Goal: Task Accomplishment & Management: Complete application form

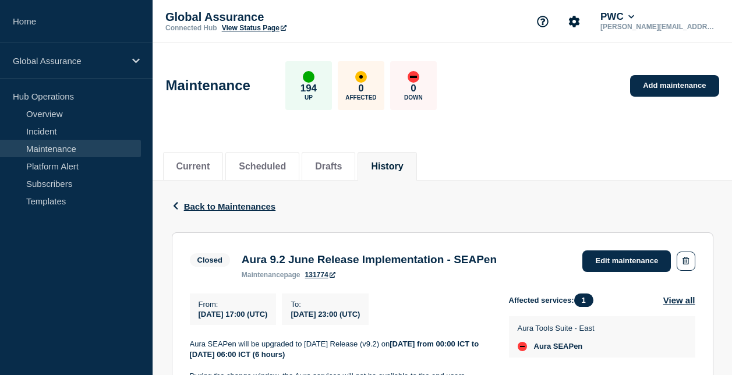
click at [70, 147] on link "Maintenance" at bounding box center [70, 148] width 141 height 17
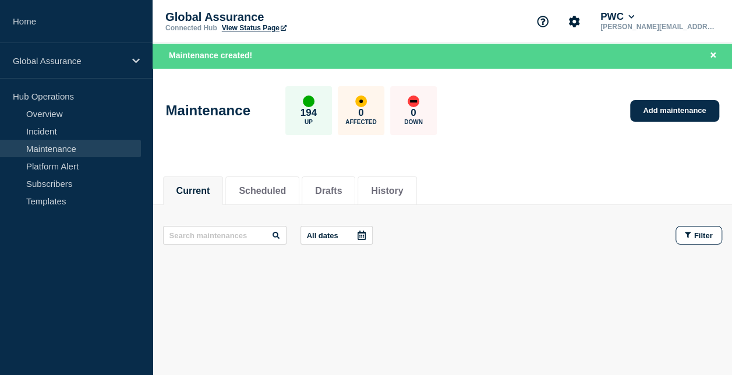
click at [79, 147] on link "Maintenance" at bounding box center [70, 148] width 141 height 17
click at [661, 111] on link "Add maintenance" at bounding box center [674, 111] width 88 height 22
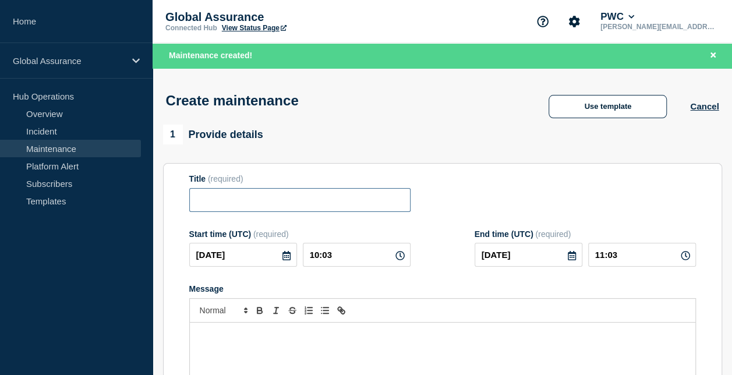
click at [314, 207] on input "Title" at bounding box center [299, 200] width 221 height 24
paste input "Aura V9.[DATE] Release + V9.3.0.1 HF1 - [GEOGRAPHIC_DATA]"
click at [403, 203] on input "Aura V9.[DATE] Release + V9.3.0.1 HF1 - [GEOGRAPHIC_DATA]" at bounding box center [299, 200] width 221 height 24
paste input "[GEOGRAPHIC_DATA]"
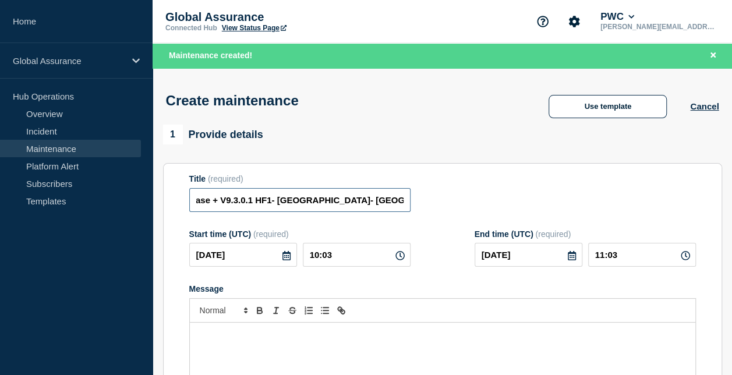
drag, startPoint x: 400, startPoint y: 204, endPoint x: 449, endPoint y: 205, distance: 48.3
click at [449, 205] on div "Title (required) Aura V9.3 September 2025 Release + V9.3.0.1 HF1- Indonesia- Pa…" at bounding box center [442, 193] width 506 height 38
click at [360, 203] on input "Aura V9.3 September 2025 Release + V9.3.0.1 HF1- Indonesia- Pakistan" at bounding box center [299, 200] width 221 height 24
drag, startPoint x: 361, startPoint y: 203, endPoint x: 411, endPoint y: 201, distance: 50.1
click at [411, 201] on div "Title (required) Aura V9.3 September 2025 Release + V9.3.0.1 HF1- Indonesia- Pa…" at bounding box center [442, 193] width 506 height 38
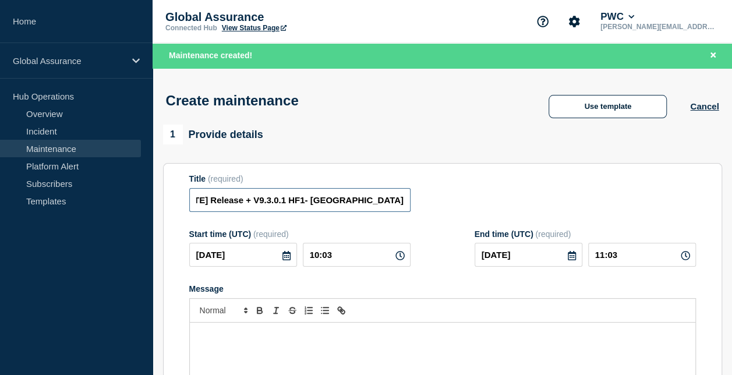
scroll to position [0, 44]
type input "Aura V9.3 September 2025 Release + V9.3.0.1 HF1- Indonesia"
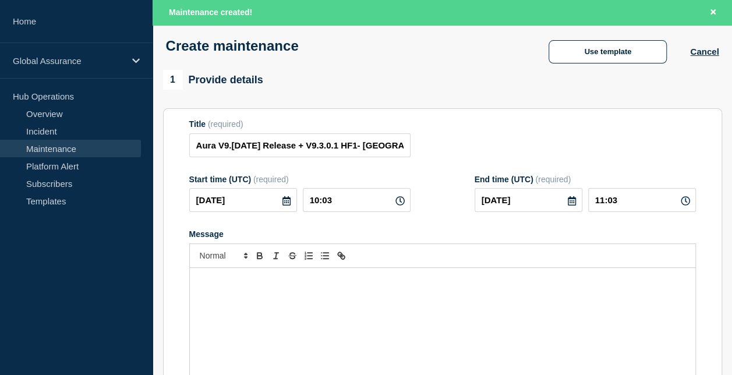
scroll to position [116, 0]
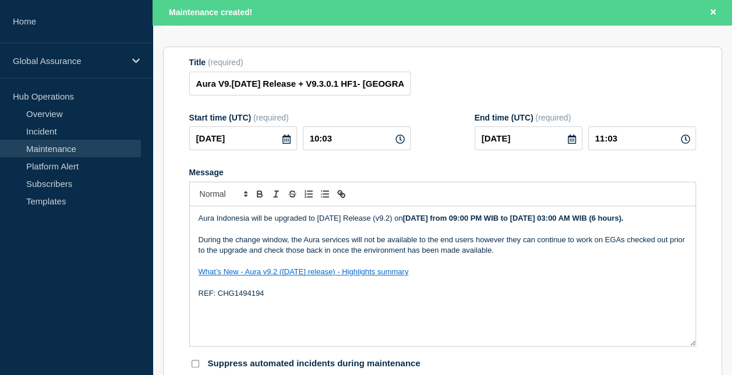
click at [509, 277] on p "What’s New - Aura v9.2 ([DATE] release) - Highlights summary" at bounding box center [443, 272] width 488 height 10
drag, startPoint x: 252, startPoint y: 220, endPoint x: 413, endPoint y: 222, distance: 161.3
click at [413, 222] on p "Aura Indonesia will be upgraded to June 2025 Release (v9.2) on Thursday, 31 Jul…" at bounding box center [443, 218] width 488 height 10
paste div "Message"
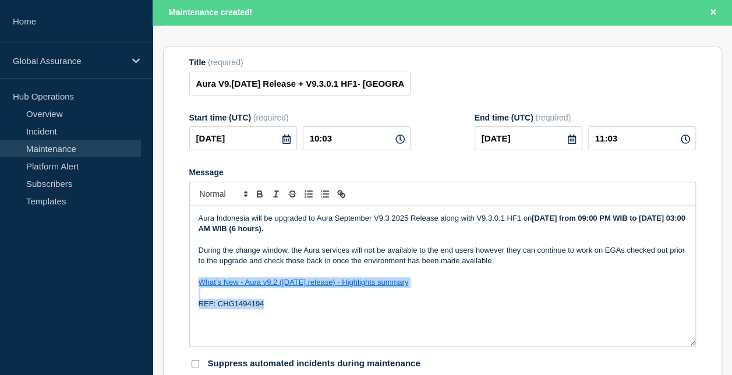
drag, startPoint x: 276, startPoint y: 316, endPoint x: 194, endPoint y: 286, distance: 86.5
click at [194, 286] on div "Aura Indonesia will be upgraded to Aura September V9.3 2025 Release along with …" at bounding box center [442, 276] width 505 height 140
drag, startPoint x: 268, startPoint y: 306, endPoint x: 219, endPoint y: 307, distance: 49.5
click at [219, 307] on p "REF: CHG1546002" at bounding box center [443, 304] width 488 height 10
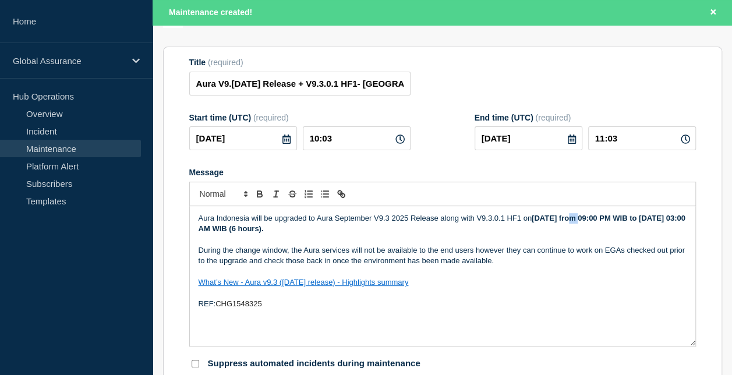
drag, startPoint x: 579, startPoint y: 218, endPoint x: 572, endPoint y: 218, distance: 6.4
click at [572, 218] on strong "[DATE] from 09:00 PM WIB to [DATE] 03:00 AM WIB (6 hours)." at bounding box center [443, 223] width 488 height 19
drag, startPoint x: 596, startPoint y: 221, endPoint x: 583, endPoint y: 221, distance: 12.8
click at [583, 221] on strong "Thursday, 17 July from 09:00 PM WIB to Friday, 01 August 03:00 AM WIB (6 hours)." at bounding box center [443, 223] width 488 height 19
click at [452, 77] on div "Title (required) Aura V9.3 September 2025 Release + V9.3.0.1 HF1- Indonesia" at bounding box center [442, 77] width 506 height 38
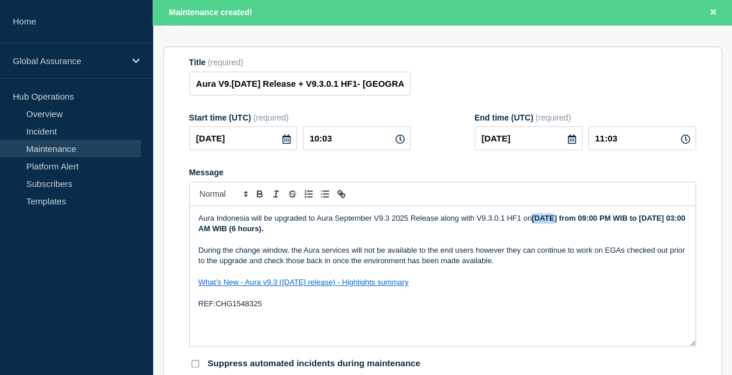
drag, startPoint x: 552, startPoint y: 220, endPoint x: 535, endPoint y: 219, distance: 16.9
click at [535, 219] on strong "Thursday, 17 October from 09:00 PM WIB to Friday, 01 August 03:00 AM WIB (6 hou…" at bounding box center [443, 223] width 488 height 19
drag, startPoint x: 220, startPoint y: 231, endPoint x: 198, endPoint y: 231, distance: 22.1
click at [199, 231] on strong "Friday, 17 October from 09:00 PM WIB to Friday, 01 August 03:00 AM WIB (6 hours…" at bounding box center [443, 223] width 488 height 19
drag, startPoint x: 242, startPoint y: 230, endPoint x: 235, endPoint y: 231, distance: 7.0
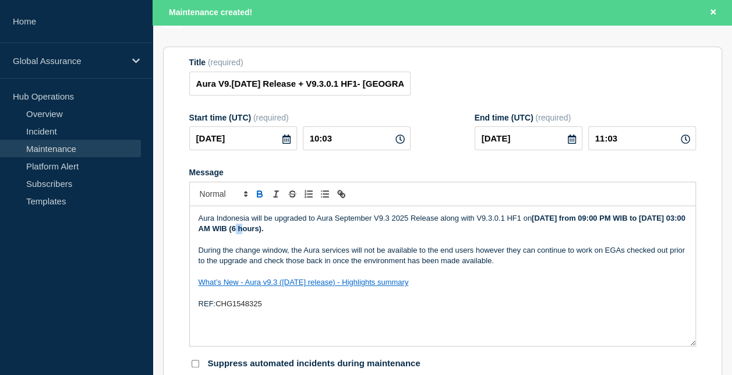
click at [235, 231] on strong "Friday, 17 October from 09:00 PM WIB to Saturday, 01 August 03:00 AM WIB (6 hou…" at bounding box center [443, 223] width 488 height 19
drag, startPoint x: 268, startPoint y: 231, endPoint x: 246, endPoint y: 232, distance: 22.7
click at [246, 232] on strong "Friday, 17 October from 09:00 PM WIB to Saturday, 18 August 03:00 AM WIB (6 hou…" at bounding box center [443, 223] width 488 height 19
click at [570, 144] on icon at bounding box center [572, 138] width 8 height 9
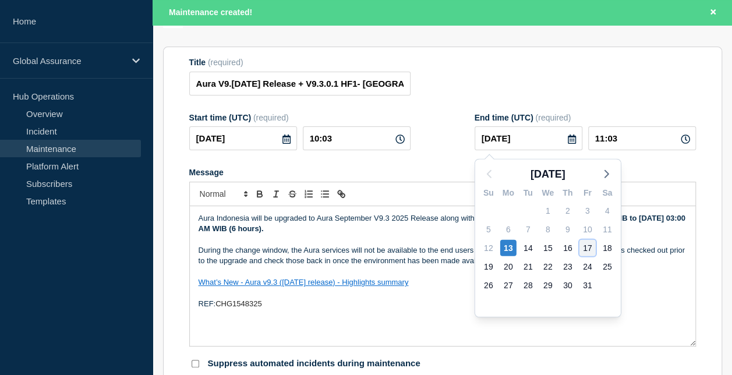
click at [584, 249] on div "17" at bounding box center [587, 248] width 16 height 16
type input "2025-10-17"
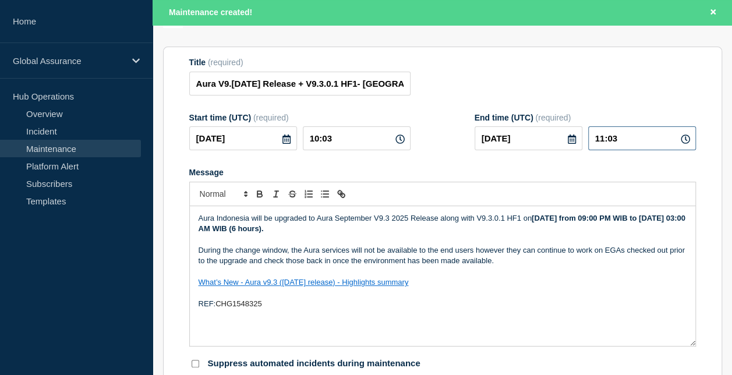
drag, startPoint x: 602, startPoint y: 139, endPoint x: 596, endPoint y: 141, distance: 6.6
click at [596, 141] on input "11:03" at bounding box center [642, 138] width 108 height 24
click at [614, 140] on input "20:03" at bounding box center [642, 138] width 108 height 24
type input "20:00"
click at [420, 180] on div "Message Aura Indonesia will be upgraded to Aura September V9.3 2025 Release alo…" at bounding box center [442, 257] width 506 height 179
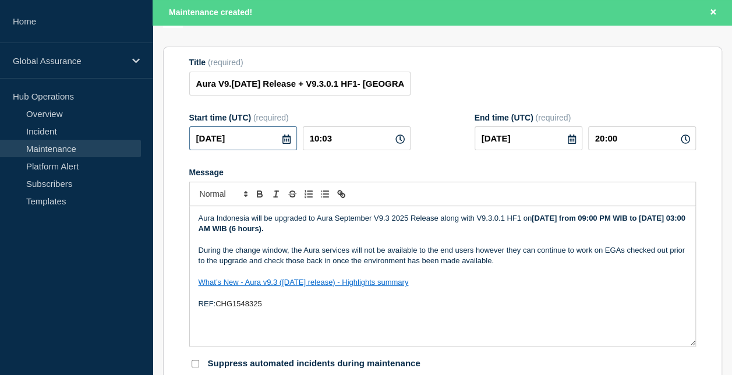
click at [239, 139] on input "2025-10-13" at bounding box center [243, 138] width 108 height 24
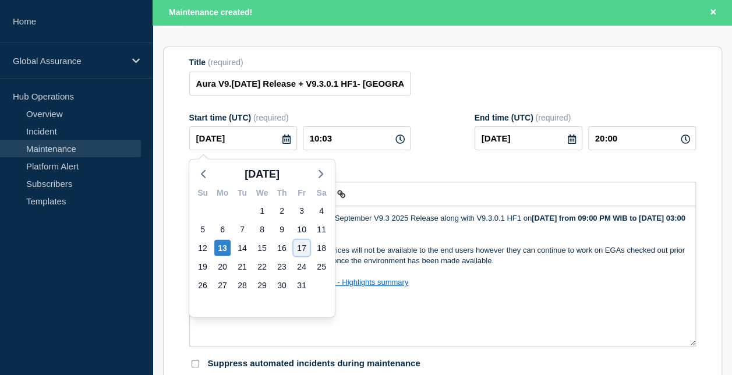
click at [303, 249] on div "17" at bounding box center [301, 248] width 16 height 16
type input "2025-10-17"
type input "2025-10-21"
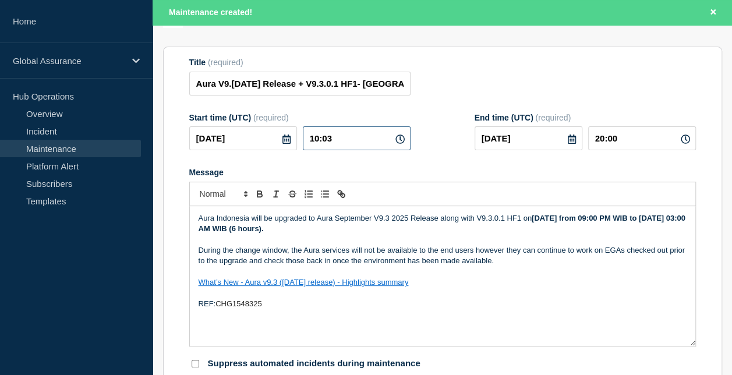
click at [316, 139] on input "10:03" at bounding box center [357, 138] width 108 height 24
type input "14:03"
type input "2025-10-22"
type input "00:00"
drag, startPoint x: 334, startPoint y: 140, endPoint x: 328, endPoint y: 140, distance: 5.9
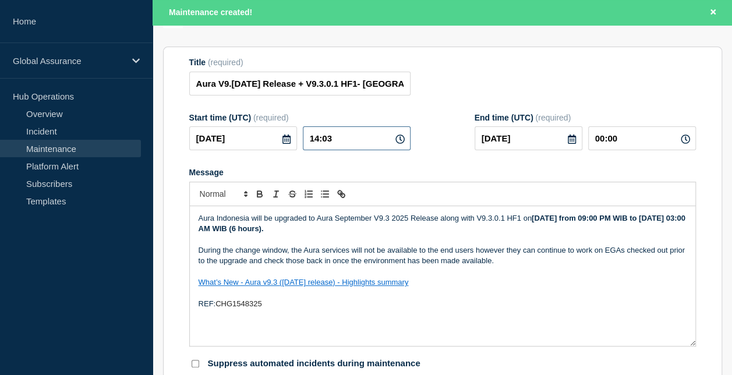
click at [328, 140] on input "14:03" at bounding box center [357, 138] width 108 height 24
type input "14:00"
type input "2025-10-21"
type input "23:57"
click at [336, 148] on input "14:00" at bounding box center [357, 138] width 108 height 24
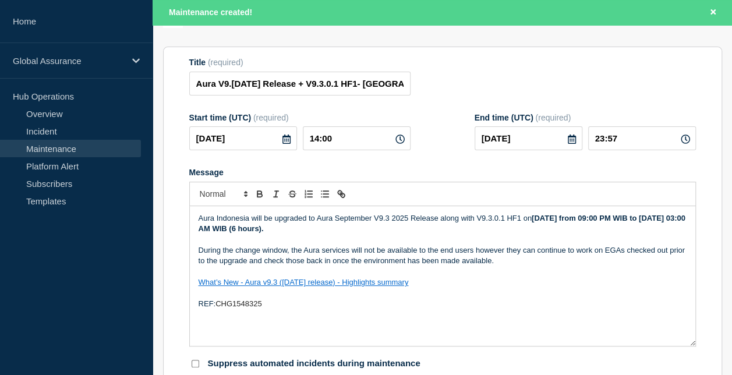
click at [568, 143] on icon at bounding box center [571, 138] width 9 height 9
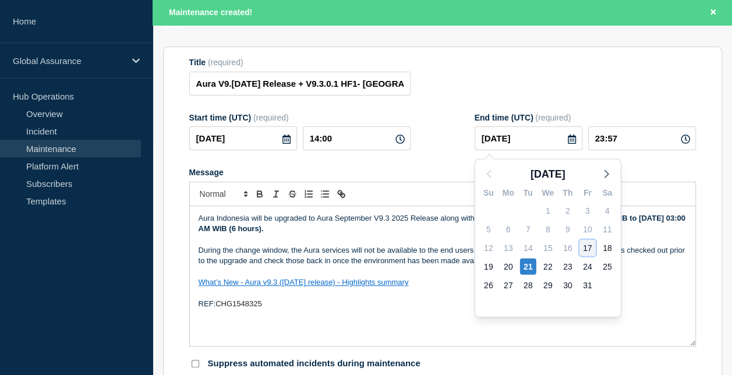
click at [589, 246] on div "17" at bounding box center [587, 248] width 16 height 16
type input "2025-10-17"
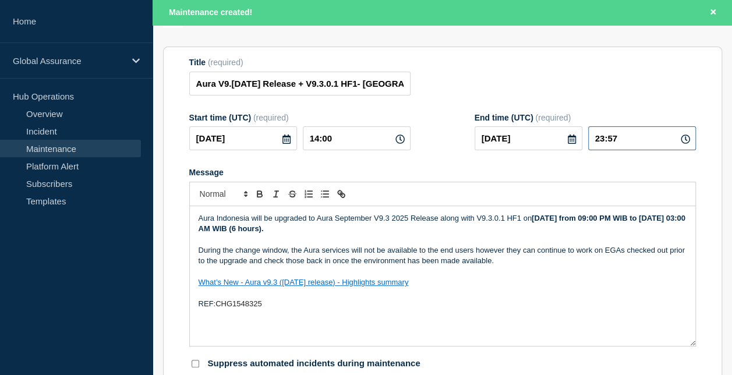
click at [601, 139] on input "23:57" at bounding box center [642, 138] width 108 height 24
drag, startPoint x: 615, startPoint y: 140, endPoint x: 609, endPoint y: 137, distance: 6.3
click at [609, 137] on input "20:57" at bounding box center [642, 138] width 108 height 24
type input "20:00"
click at [482, 239] on p "Message" at bounding box center [443, 240] width 488 height 10
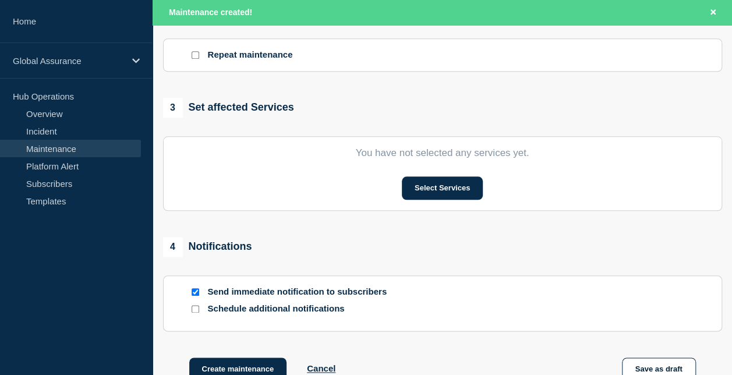
scroll to position [524, 0]
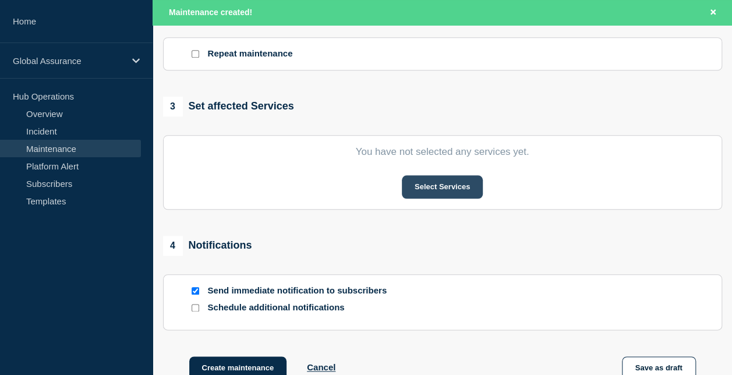
click at [452, 194] on button "Select Services" at bounding box center [442, 186] width 81 height 23
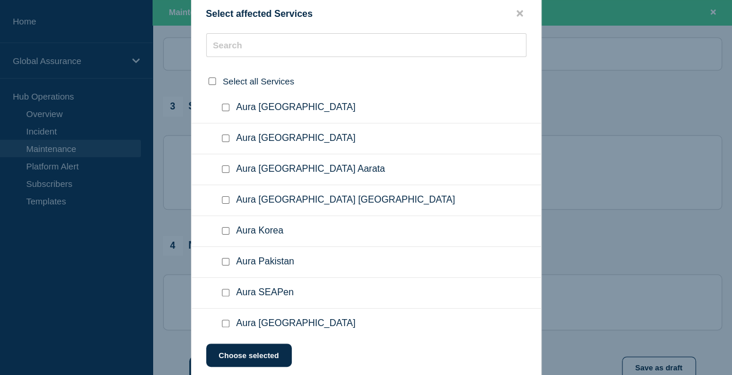
scroll to position [2736, 0]
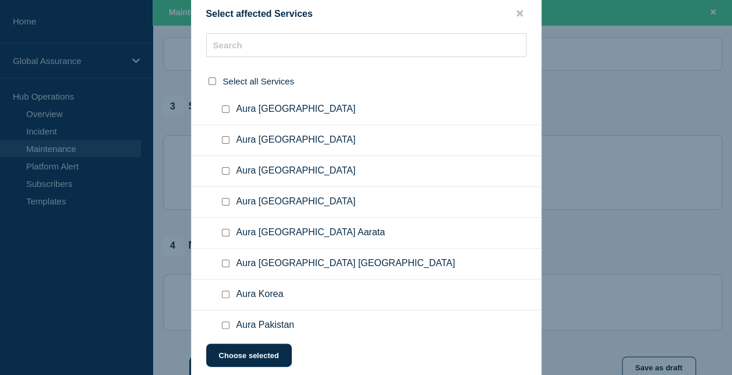
click at [225, 198] on input "Aura Indonesia checkbox" at bounding box center [226, 202] width 8 height 8
checkbox input "true"
click at [268, 357] on button "Choose selected" at bounding box center [249, 354] width 86 height 23
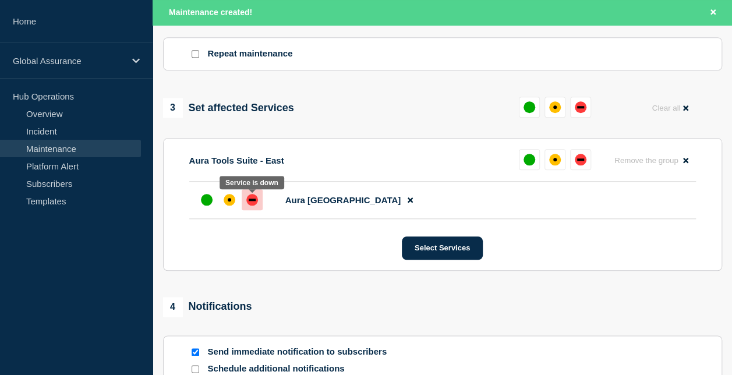
click at [251, 201] on div "down" at bounding box center [252, 200] width 7 height 2
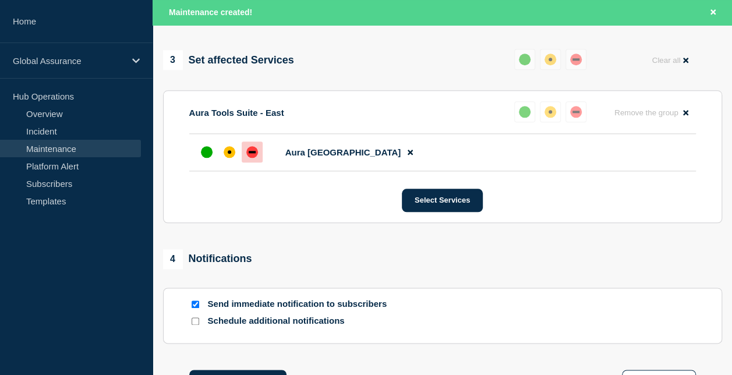
scroll to position [667, 0]
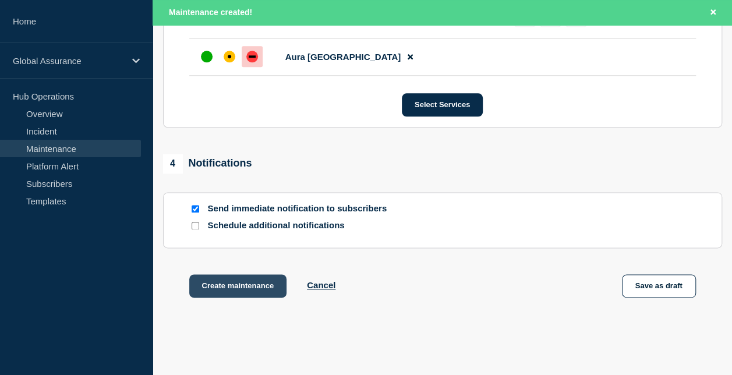
click at [238, 288] on button "Create maintenance" at bounding box center [238, 285] width 98 height 23
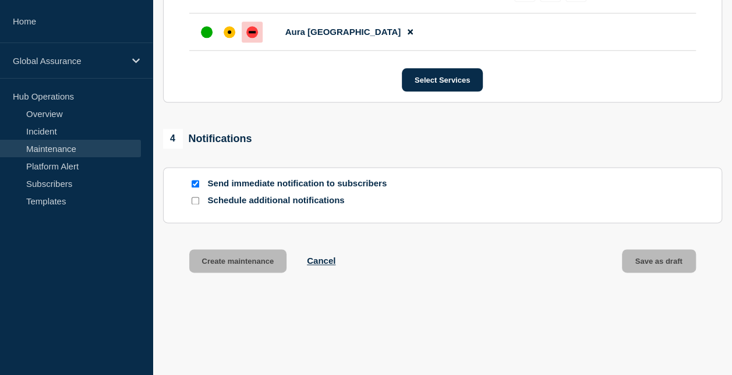
scroll to position [643, 0]
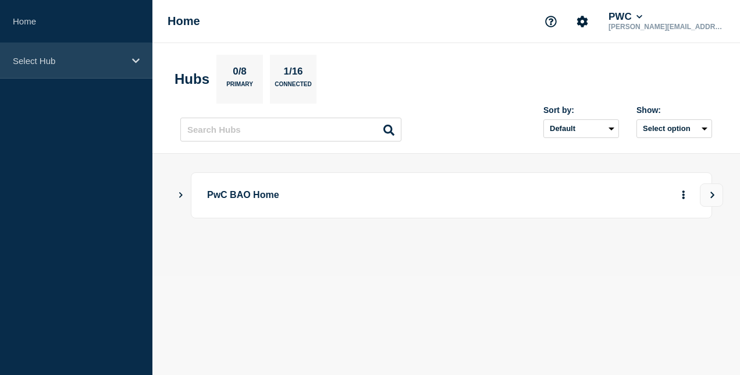
click at [51, 61] on p "Select Hub" at bounding box center [69, 61] width 112 height 10
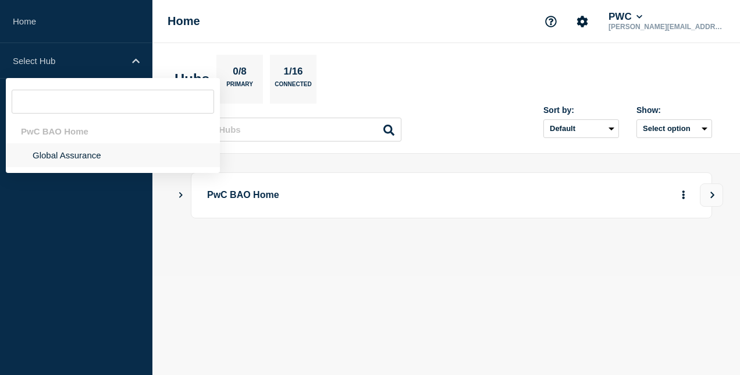
click at [80, 150] on li "Global Assurance" at bounding box center [113, 155] width 214 height 24
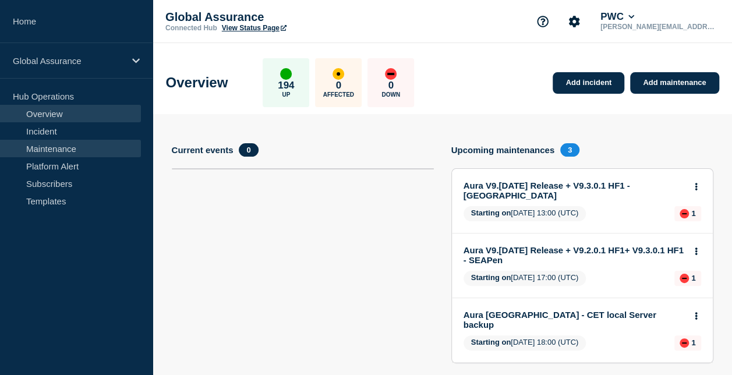
click at [74, 150] on link "Maintenance" at bounding box center [70, 148] width 141 height 17
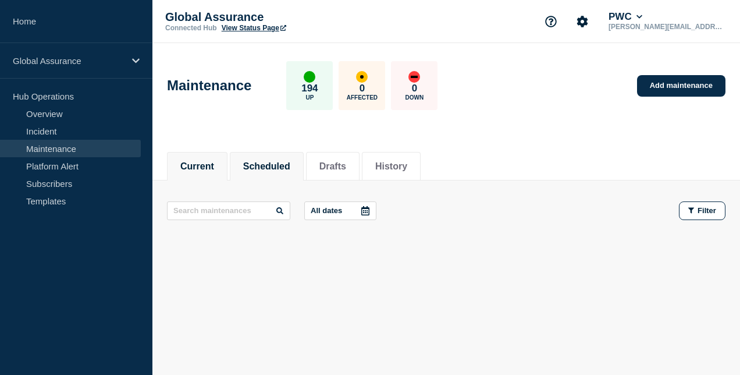
click at [270, 170] on button "Scheduled" at bounding box center [266, 166] width 47 height 10
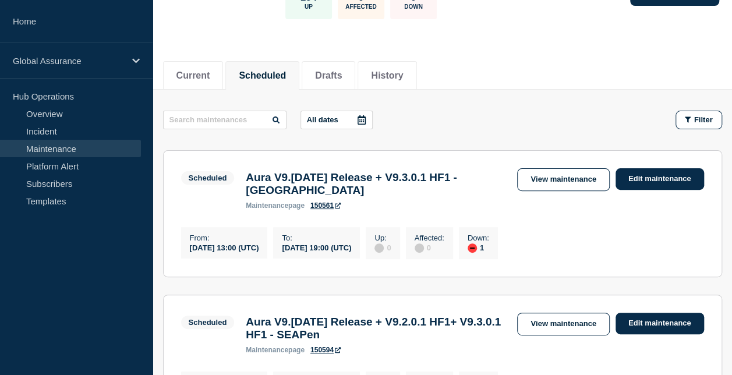
scroll to position [149, 0]
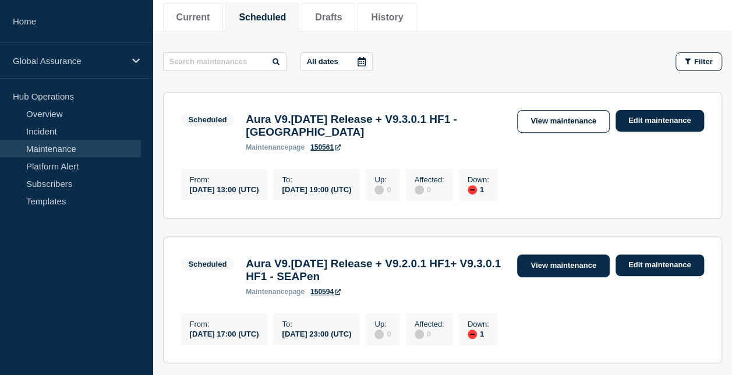
click at [545, 277] on link "View maintenance" at bounding box center [563, 265] width 92 height 23
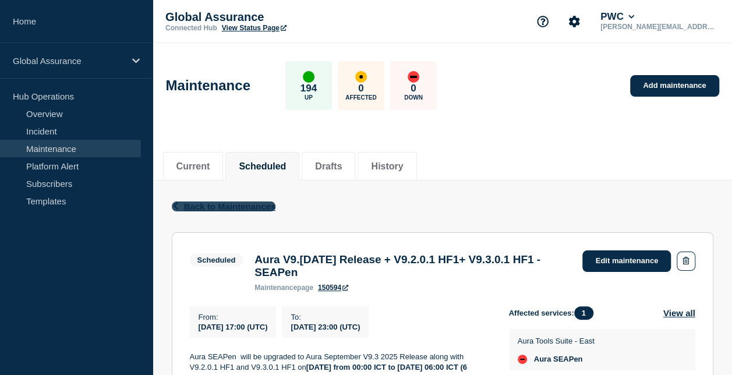
click at [226, 205] on span "Back to Maintenances" at bounding box center [230, 206] width 92 height 10
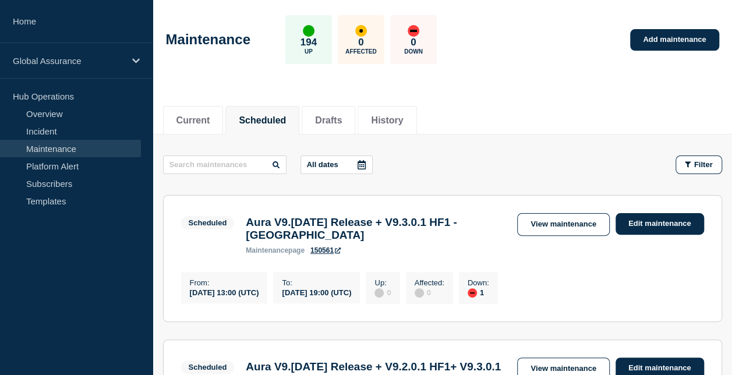
scroll to position [116, 0]
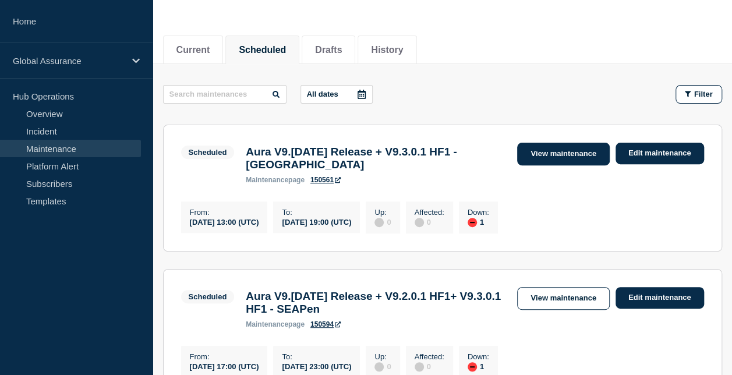
click at [563, 158] on link "View maintenance" at bounding box center [563, 154] width 92 height 23
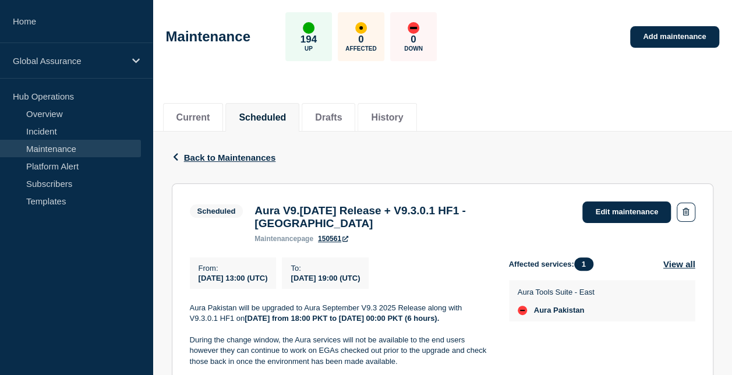
scroll to position [116, 0]
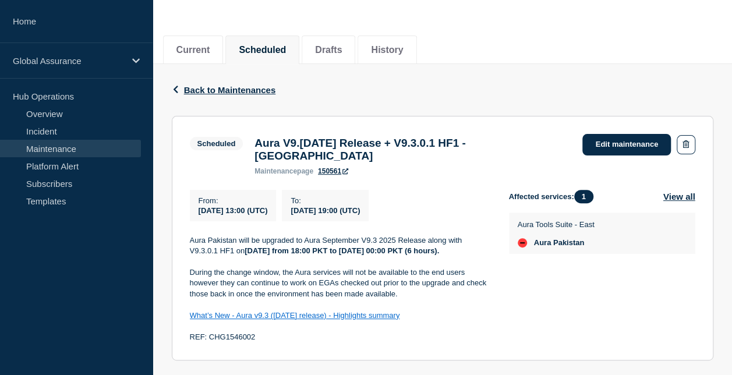
drag, startPoint x: 256, startPoint y: 141, endPoint x: 474, endPoint y: 160, distance: 219.1
click at [474, 160] on h3 "Aura V9.[DATE] Release + V9.3.0.1 HF1 - [GEOGRAPHIC_DATA]" at bounding box center [412, 150] width 316 height 26
copy h3 "Aura V9.[DATE] Release + V9.3.0.1 HF1 - [GEOGRAPHIC_DATA]"
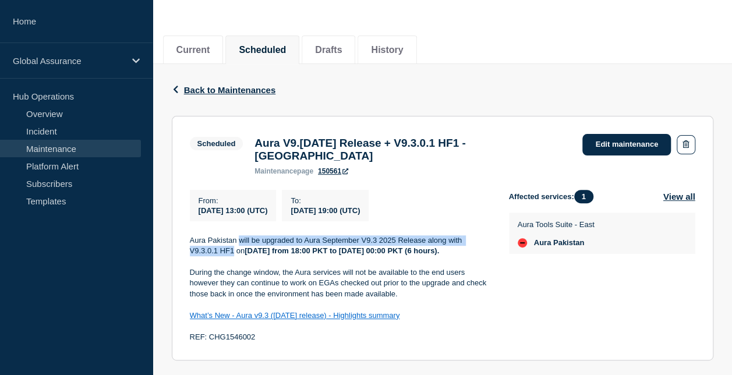
drag, startPoint x: 239, startPoint y: 244, endPoint x: 235, endPoint y: 262, distance: 18.1
click at [235, 257] on p "Aura Pakistan will be upgraded to Aura September V9.3 2025 Release along with V…" at bounding box center [340, 246] width 300 height 22
copy p "will be upgraded to Aura September V9.3 2025 Release along with V9.3.0.1 HF1"
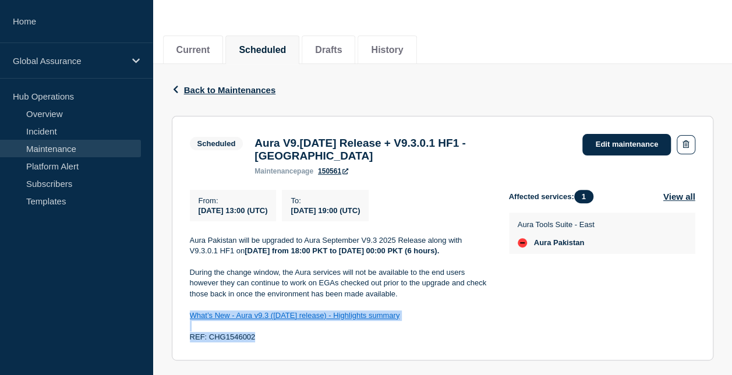
drag, startPoint x: 269, startPoint y: 353, endPoint x: 187, endPoint y: 333, distance: 84.0
click at [187, 333] on section "Scheduled Aura V9.3 September 2025 Release + V9.3.0.1 HF1 - Pakistan maintenanc…" at bounding box center [442, 238] width 541 height 245
copy div "What’s New - Aura v9.3 (September 2025 release) - Highlights summary REF: CHG15…"
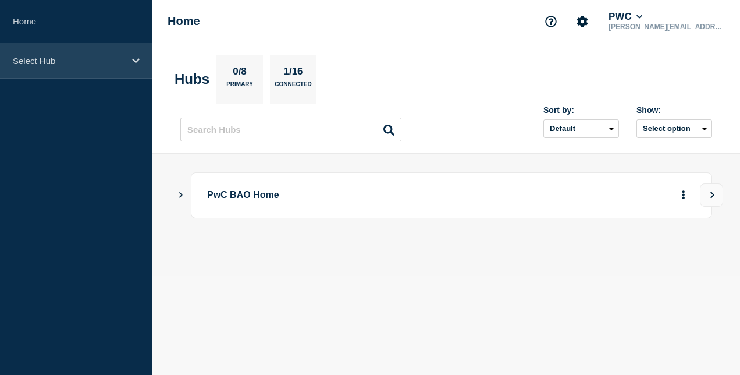
click at [57, 60] on p "Select Hub" at bounding box center [69, 61] width 112 height 10
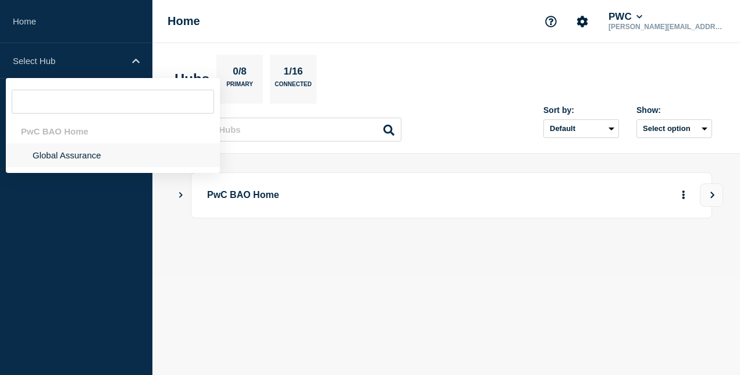
click at [76, 154] on li "Global Assurance" at bounding box center [113, 155] width 214 height 24
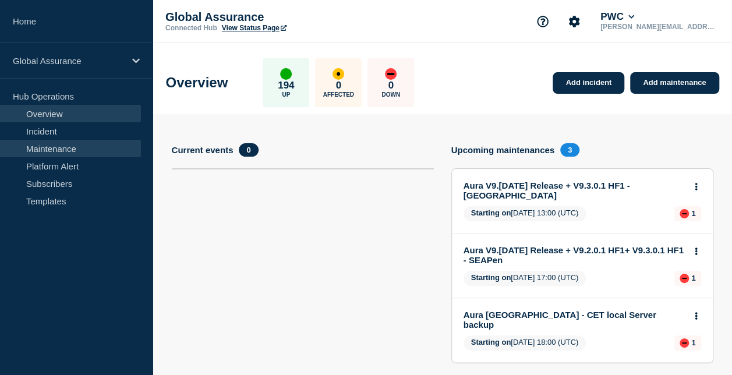
click at [71, 150] on link "Maintenance" at bounding box center [70, 148] width 141 height 17
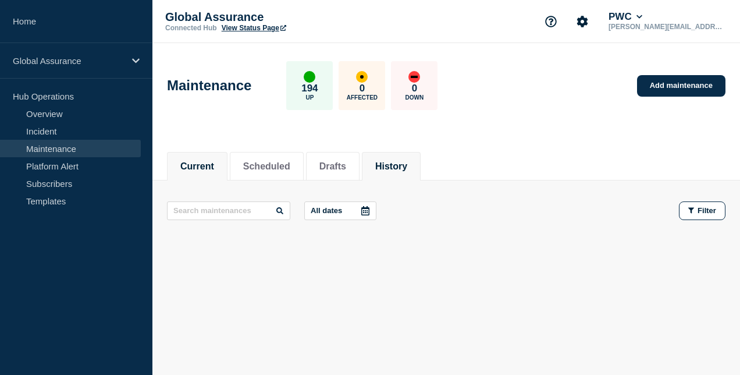
click at [403, 164] on button "History" at bounding box center [391, 166] width 32 height 10
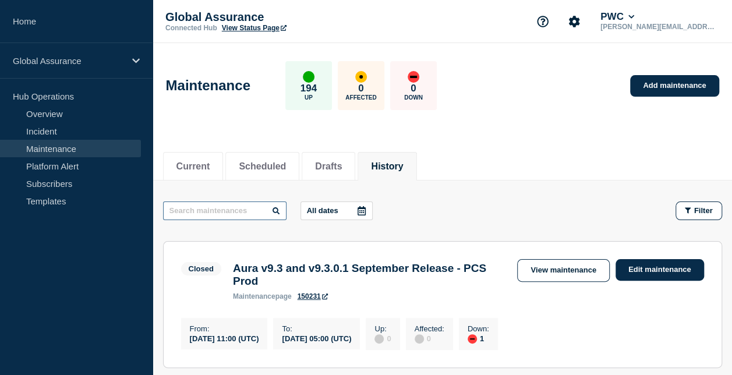
click at [238, 211] on input "text" at bounding box center [224, 210] width 123 height 19
type input "[GEOGRAPHIC_DATA]"
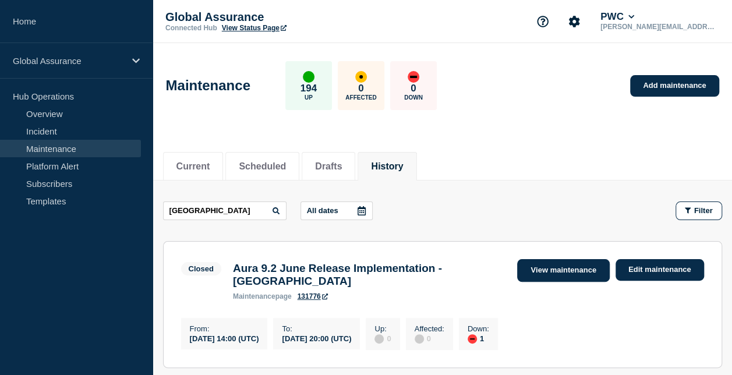
click at [538, 267] on link "View maintenance" at bounding box center [563, 270] width 92 height 23
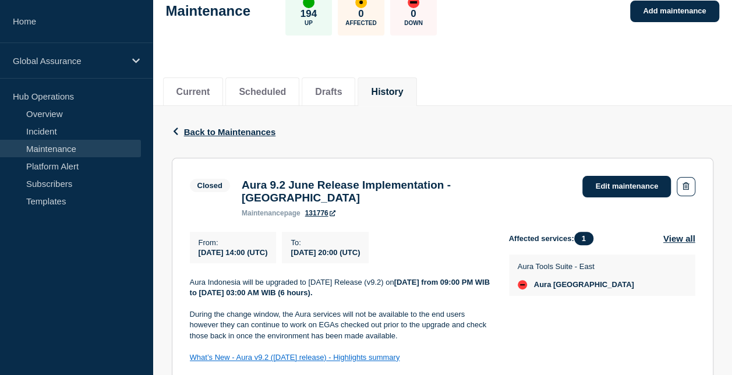
scroll to position [116, 0]
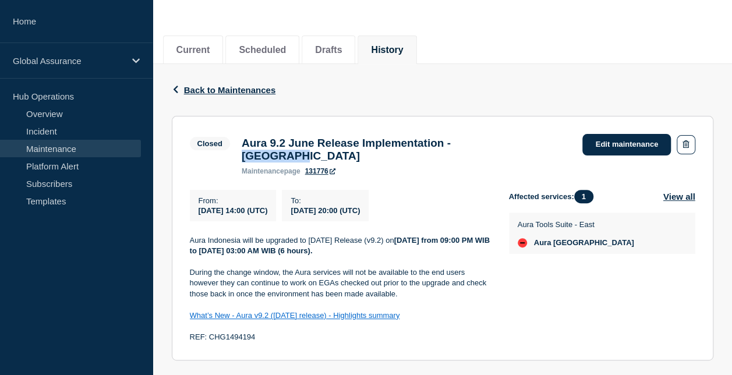
drag, startPoint x: 487, startPoint y: 148, endPoint x: 545, endPoint y: 151, distance: 58.3
click at [545, 151] on h3 "Aura 9.2 June Release Implementation - [GEOGRAPHIC_DATA]" at bounding box center [406, 150] width 329 height 26
copy h3 "[GEOGRAPHIC_DATA]"
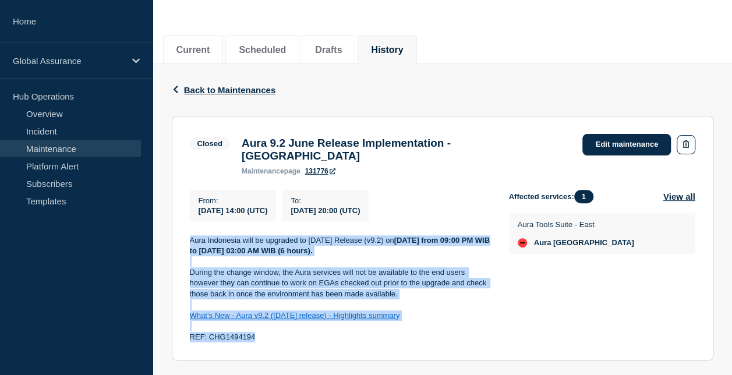
drag, startPoint x: 192, startPoint y: 232, endPoint x: 354, endPoint y: 332, distance: 190.5
click at [354, 332] on div "Aura Indonesia will be upgraded to [DATE] Release (v9.2) [DATE][DATE] from 09:0…" at bounding box center [340, 289] width 300 height 108
copy div "Aura Indonesia will be upgraded to [DATE] Release (v9.2) [DATE][DATE] from 09:0…"
